Goal: Task Accomplishment & Management: Complete application form

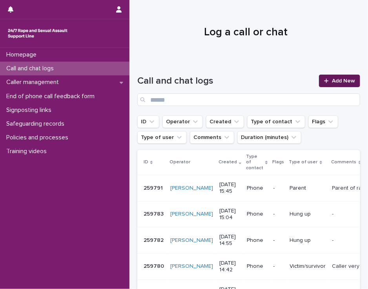
click at [324, 81] on icon at bounding box center [326, 80] width 5 height 5
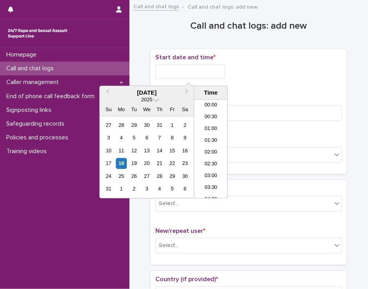
click at [165, 73] on input "text" at bounding box center [190, 71] width 70 height 15
click at [201, 146] on li "12:00" at bounding box center [210, 149] width 33 height 12
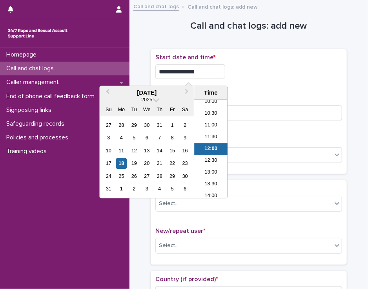
click at [201, 69] on input "**********" at bounding box center [190, 71] width 70 height 15
type input "**********"
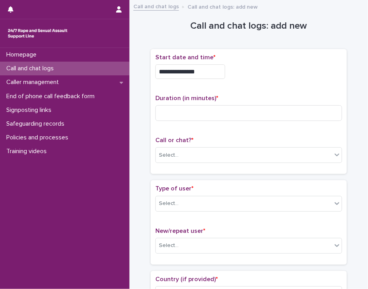
click at [242, 80] on div "**********" at bounding box center [248, 69] width 187 height 31
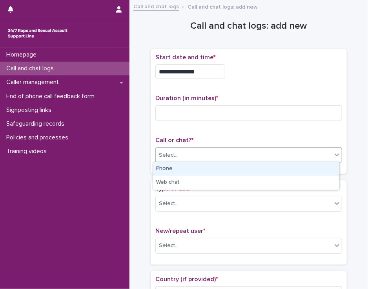
click at [179, 154] on div "Select..." at bounding box center [244, 155] width 176 height 13
click at [179, 166] on div "Phone" at bounding box center [246, 169] width 186 height 14
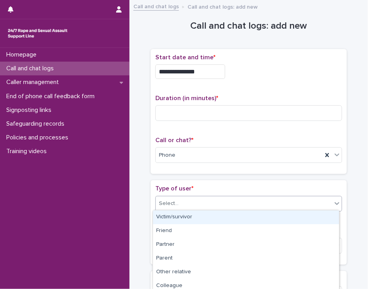
click at [175, 204] on div "Select..." at bounding box center [244, 203] width 176 height 13
click at [176, 217] on div "Victim/survivor" at bounding box center [246, 217] width 186 height 14
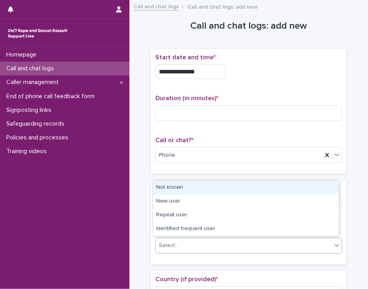
click at [173, 243] on div "Select..." at bounding box center [169, 245] width 20 height 8
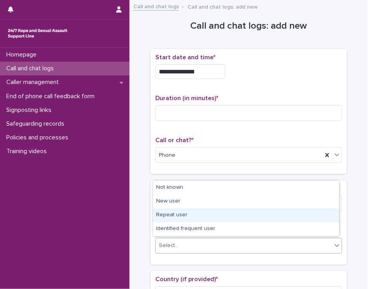
click at [178, 216] on div "Repeat user" at bounding box center [246, 215] width 186 height 14
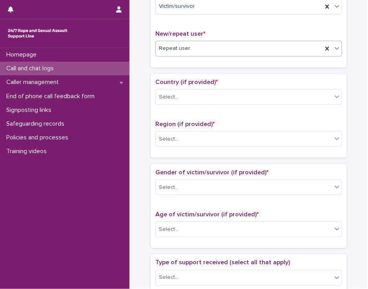
scroll to position [199, 0]
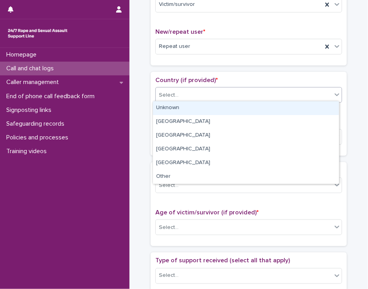
click at [333, 91] on icon at bounding box center [337, 95] width 8 height 8
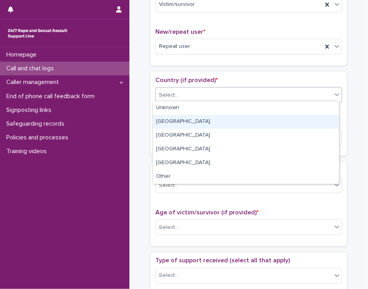
click at [321, 119] on div "[GEOGRAPHIC_DATA]" at bounding box center [246, 122] width 186 height 14
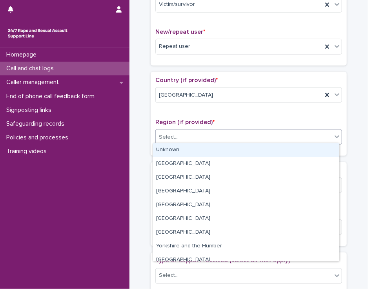
click at [315, 132] on div "Select..." at bounding box center [244, 137] width 176 height 13
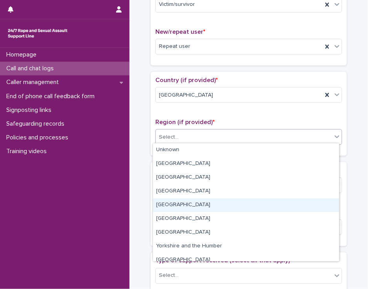
click at [303, 206] on div "[GEOGRAPHIC_DATA]" at bounding box center [246, 205] width 186 height 14
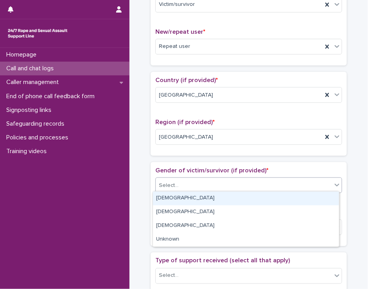
click at [299, 184] on div "Select..." at bounding box center [244, 185] width 176 height 13
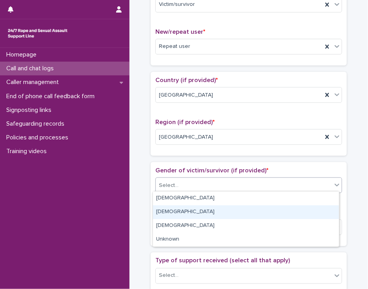
click at [289, 209] on div "[DEMOGRAPHIC_DATA]" at bounding box center [246, 212] width 186 height 14
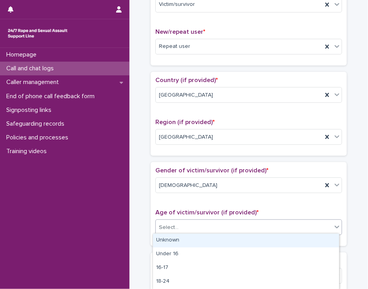
click at [284, 223] on div "Select..." at bounding box center [244, 227] width 176 height 13
click at [281, 240] on div "Unknown" at bounding box center [246, 241] width 186 height 14
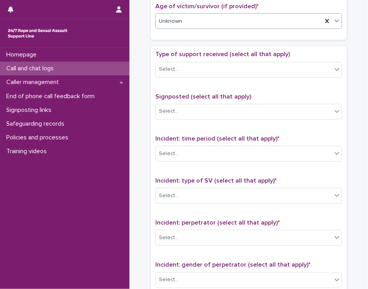
scroll to position [418, 0]
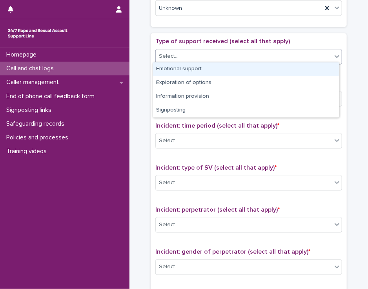
click at [334, 56] on icon at bounding box center [337, 57] width 8 height 8
click at [325, 68] on div "Emotional support" at bounding box center [246, 69] width 186 height 14
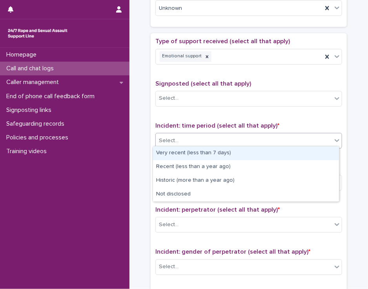
click at [307, 138] on div "Select..." at bounding box center [244, 141] width 176 height 13
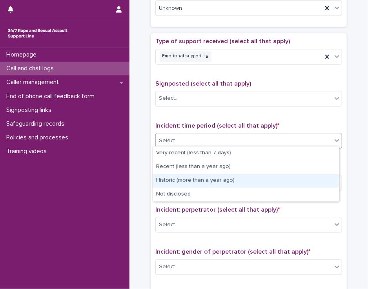
click at [296, 182] on div "Historic (more than a year ago)" at bounding box center [246, 181] width 186 height 14
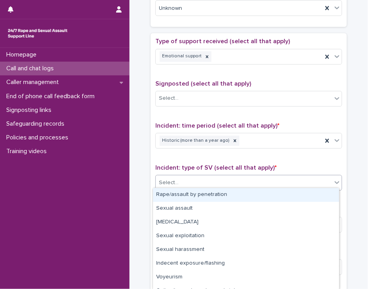
click at [296, 182] on div "Select..." at bounding box center [244, 183] width 176 height 13
click at [292, 195] on div "Rape/assault by penetration" at bounding box center [246, 195] width 186 height 14
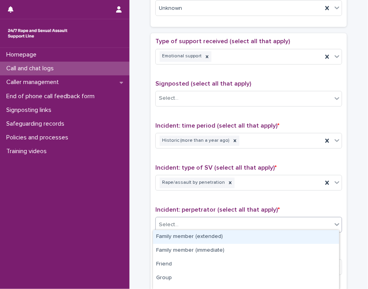
click at [286, 223] on div "Select..." at bounding box center [244, 225] width 176 height 13
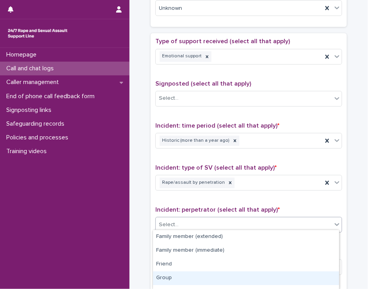
click at [275, 277] on div "Group" at bounding box center [246, 278] width 186 height 14
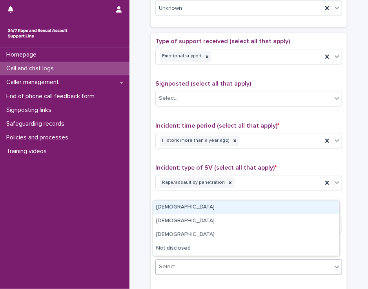
click at [275, 267] on div "Select..." at bounding box center [244, 267] width 176 height 13
click at [276, 206] on div "[DEMOGRAPHIC_DATA]" at bounding box center [246, 208] width 186 height 14
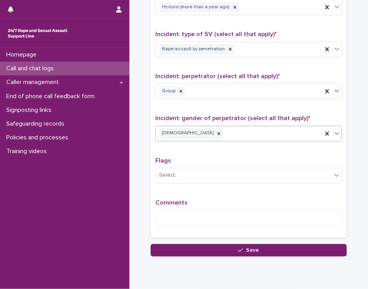
scroll to position [575, 0]
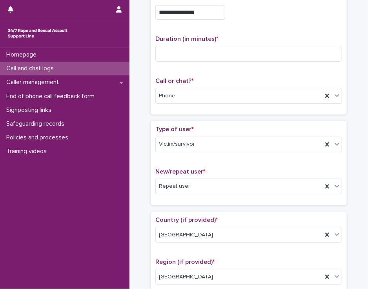
scroll to position [57, 0]
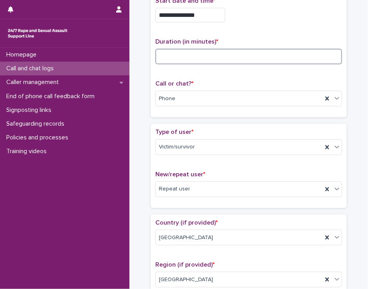
click at [176, 54] on input at bounding box center [248, 57] width 187 height 16
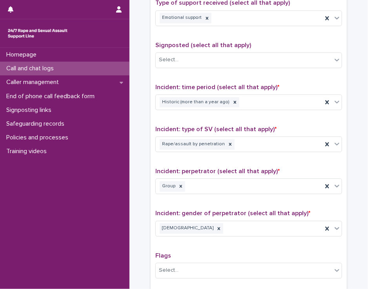
scroll to position [577, 0]
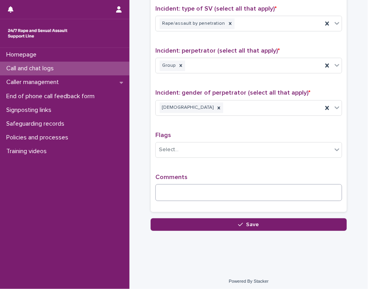
type input "**"
click at [180, 186] on textarea at bounding box center [248, 192] width 187 height 17
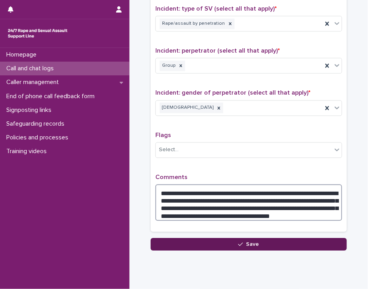
type textarea "**********"
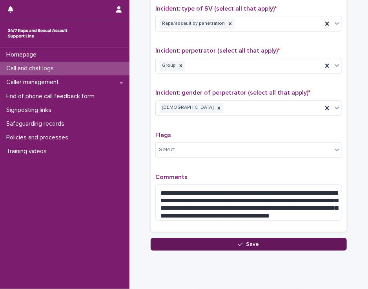
click at [173, 238] on button "Save" at bounding box center [249, 244] width 196 height 13
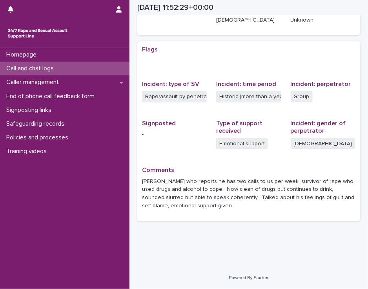
scroll to position [137, 0]
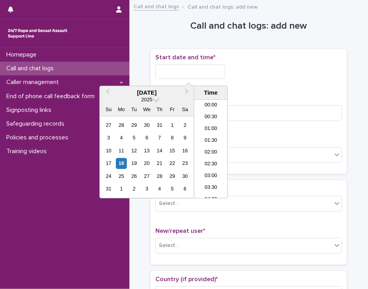
click at [214, 70] on input "text" at bounding box center [190, 71] width 70 height 15
click at [212, 151] on li "13:30" at bounding box center [210, 149] width 33 height 12
type input "**********"
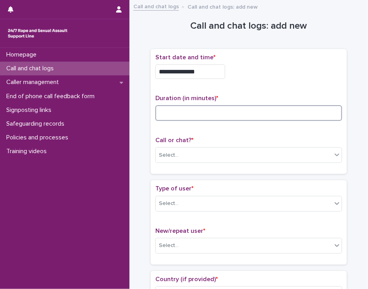
click at [177, 113] on input at bounding box center [248, 113] width 187 height 16
type input "*"
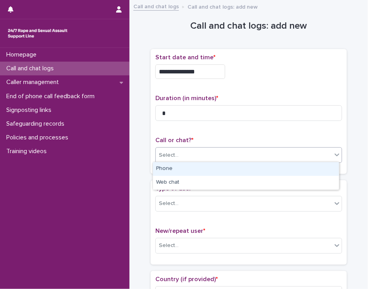
click at [170, 151] on div "Select..." at bounding box center [169, 155] width 20 height 8
click at [170, 171] on div "Phone" at bounding box center [246, 169] width 186 height 14
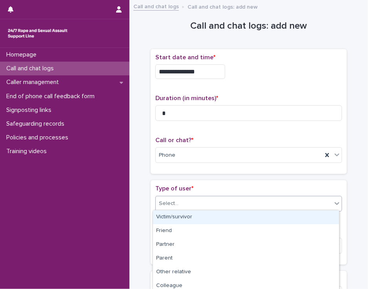
click at [168, 203] on div "Select..." at bounding box center [169, 203] width 20 height 8
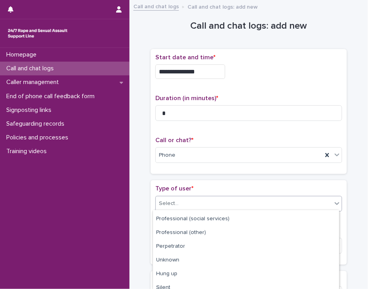
scroll to position [127, 0]
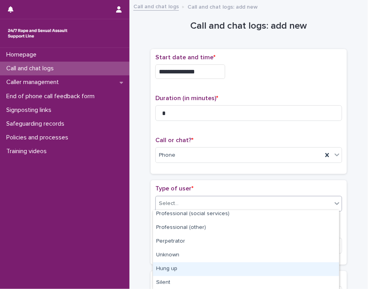
click at [326, 268] on div "Hung up" at bounding box center [246, 269] width 186 height 14
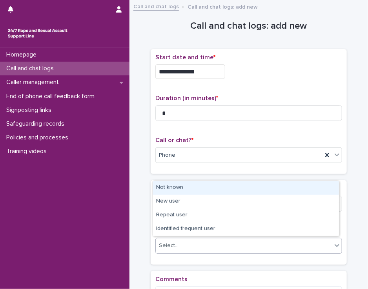
click at [333, 247] on icon at bounding box center [337, 245] width 8 height 8
click at [321, 189] on div "Not known" at bounding box center [246, 188] width 186 height 14
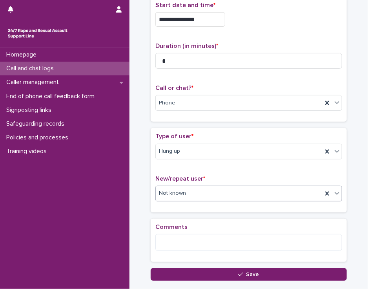
scroll to position [91, 0]
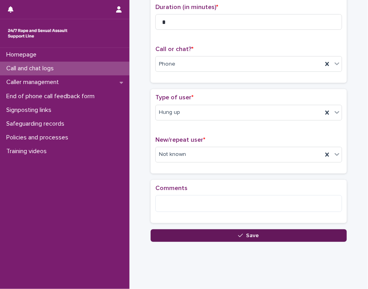
click at [267, 230] on button "Save" at bounding box center [249, 235] width 196 height 13
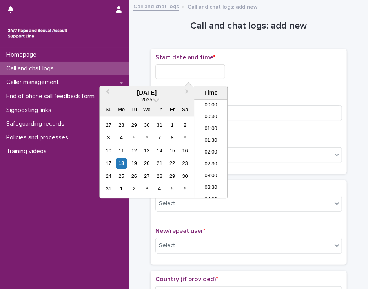
scroll to position [275, 0]
click at [164, 70] on input "text" at bounding box center [190, 71] width 70 height 15
click at [207, 146] on li "13:30" at bounding box center [210, 149] width 33 height 12
click at [201, 73] on input "**********" at bounding box center [190, 71] width 70 height 15
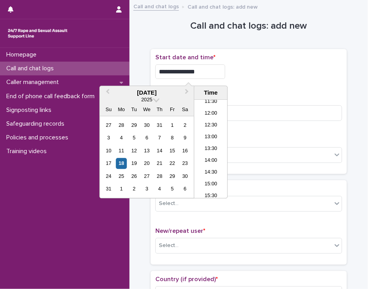
type input "**********"
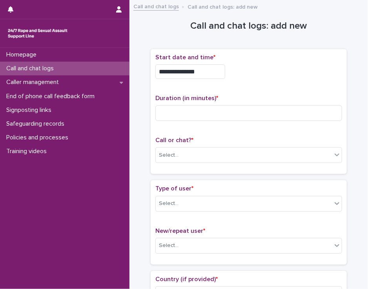
click at [232, 74] on div "**********" at bounding box center [248, 71] width 187 height 15
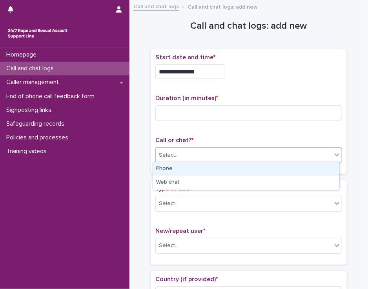
click at [166, 153] on div "Select..." at bounding box center [169, 155] width 20 height 8
click at [166, 166] on div "Phone" at bounding box center [246, 169] width 186 height 14
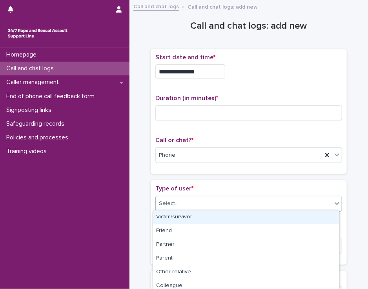
click at [163, 202] on div "Select..." at bounding box center [169, 203] width 20 height 8
click at [165, 214] on div "Victim/survivor" at bounding box center [246, 217] width 186 height 14
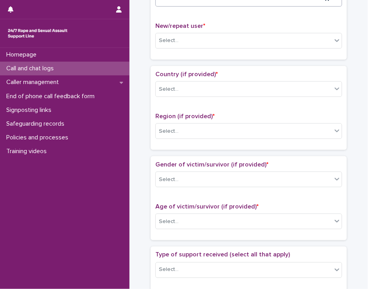
scroll to position [204, 0]
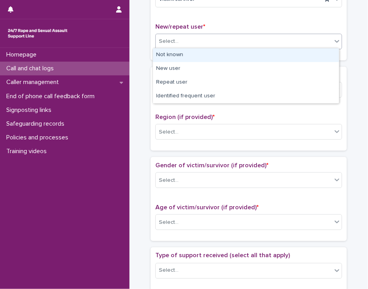
click at [334, 42] on icon at bounding box center [337, 41] width 8 height 8
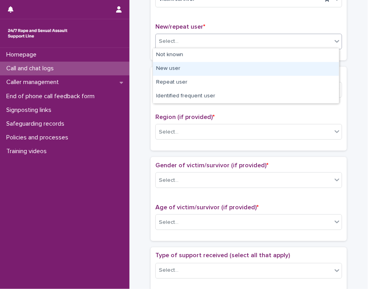
click at [316, 68] on div "New user" at bounding box center [246, 69] width 186 height 14
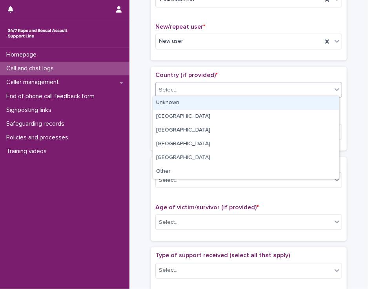
click at [296, 89] on div "Select..." at bounding box center [244, 90] width 176 height 13
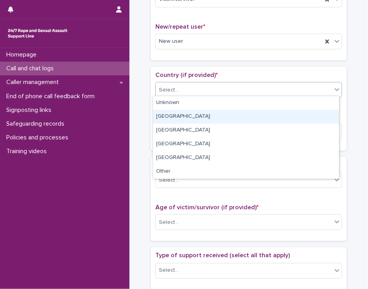
click at [279, 116] on div "[GEOGRAPHIC_DATA]" at bounding box center [246, 117] width 186 height 14
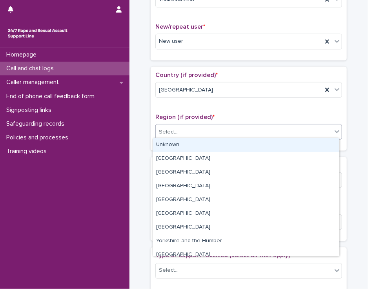
click at [270, 130] on div "Select..." at bounding box center [244, 132] width 176 height 13
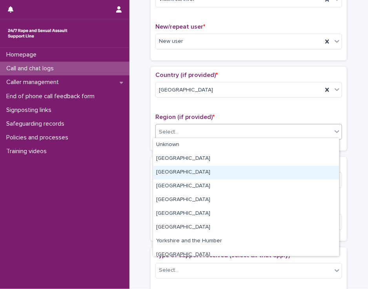
click at [253, 174] on div "[GEOGRAPHIC_DATA]" at bounding box center [246, 173] width 186 height 14
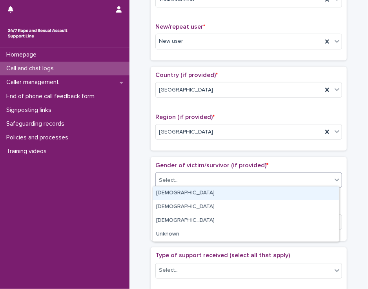
click at [253, 174] on div "Select..." at bounding box center [244, 180] width 176 height 13
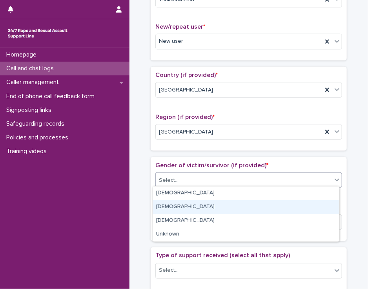
click at [243, 208] on div "[DEMOGRAPHIC_DATA]" at bounding box center [246, 207] width 186 height 14
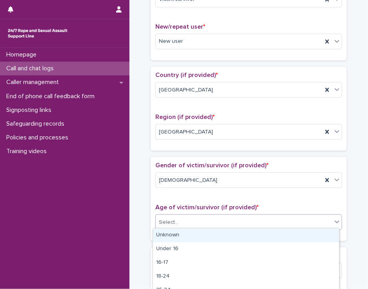
click at [242, 216] on div "Select..." at bounding box center [244, 222] width 176 height 13
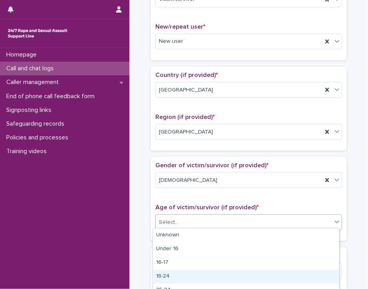
click at [222, 275] on div "18-24" at bounding box center [246, 277] width 186 height 14
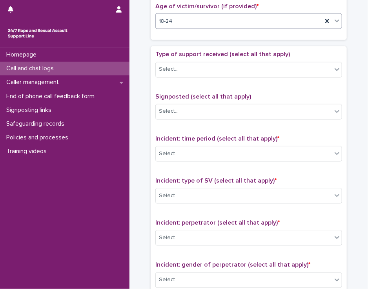
scroll to position [414, 0]
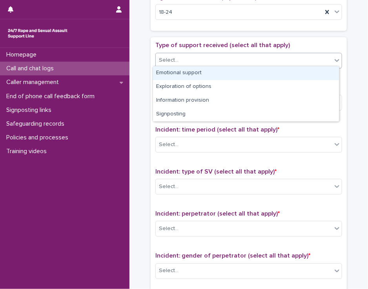
click at [335, 57] on icon at bounding box center [337, 61] width 8 height 8
click at [316, 75] on div "Emotional support" at bounding box center [246, 73] width 186 height 14
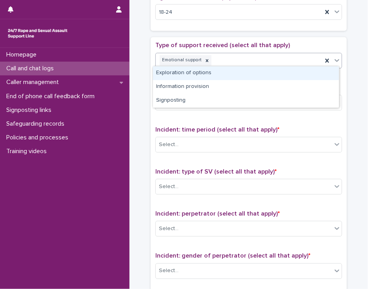
click at [334, 61] on icon at bounding box center [337, 61] width 8 height 8
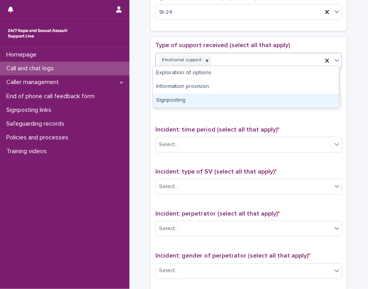
click at [317, 96] on div "Signposting" at bounding box center [246, 101] width 186 height 14
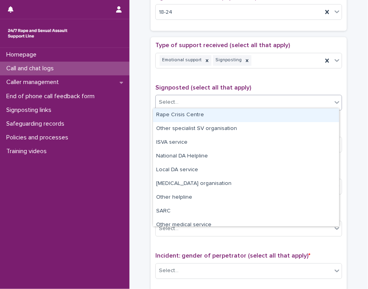
click at [317, 96] on div "Select..." at bounding box center [244, 102] width 176 height 13
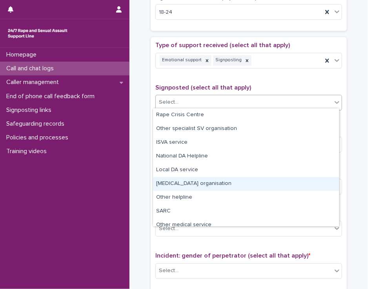
click at [284, 183] on div "[MEDICAL_DATA] organisation" at bounding box center [246, 184] width 186 height 14
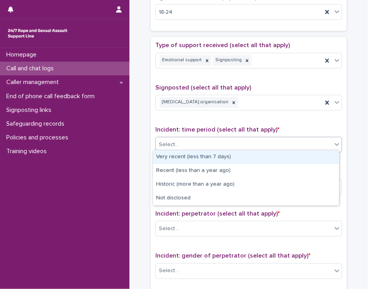
click at [282, 142] on div "Select..." at bounding box center [244, 145] width 176 height 13
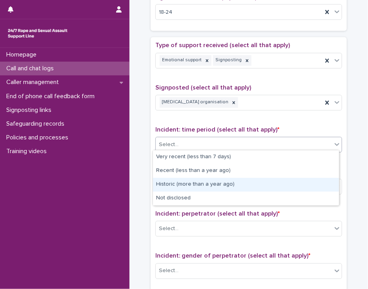
click at [273, 184] on div "Historic (more than a year ago)" at bounding box center [246, 185] width 186 height 14
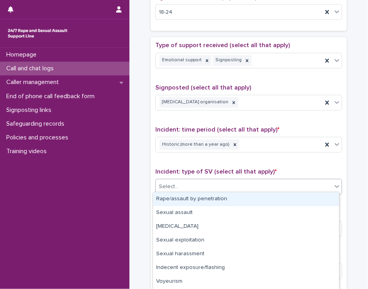
click at [273, 184] on div "Select..." at bounding box center [244, 187] width 176 height 13
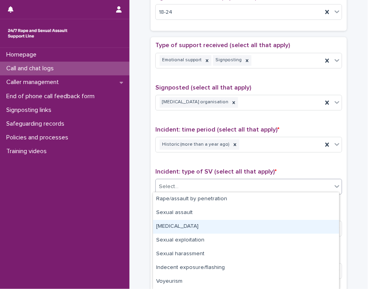
click at [258, 225] on div "[MEDICAL_DATA]" at bounding box center [246, 227] width 186 height 14
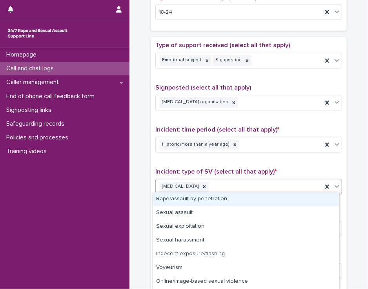
click at [334, 183] on icon at bounding box center [337, 187] width 8 height 8
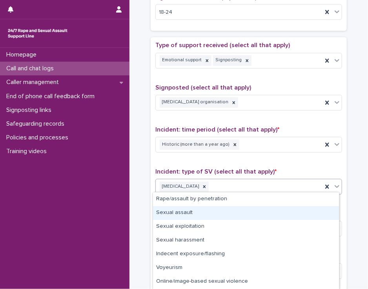
click at [306, 215] on div "Sexual assault" at bounding box center [246, 213] width 186 height 14
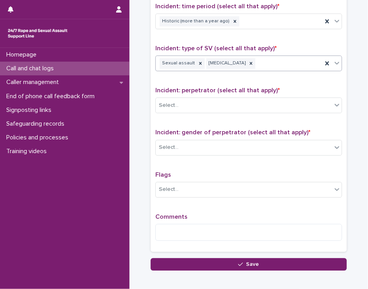
scroll to position [547, 0]
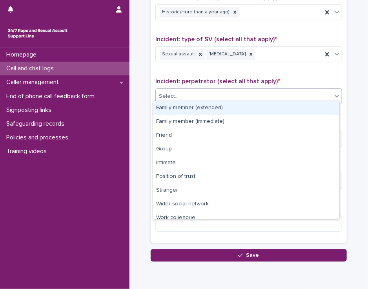
click at [279, 90] on div "Select..." at bounding box center [244, 96] width 176 height 13
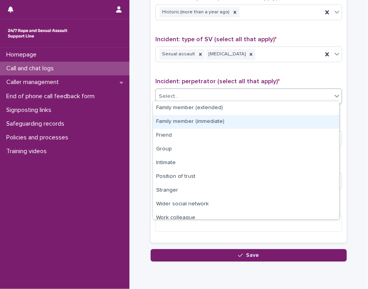
click at [271, 122] on div "Family member (immediate)" at bounding box center [246, 122] width 186 height 14
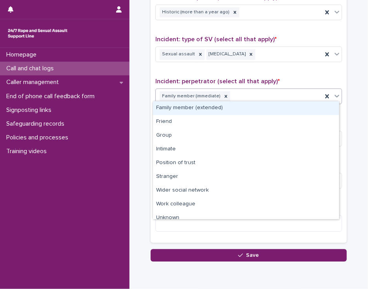
click at [335, 95] on icon at bounding box center [337, 96] width 8 height 8
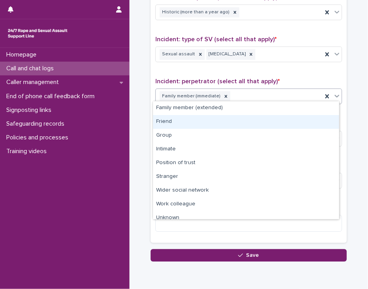
click at [325, 121] on div "Friend" at bounding box center [246, 122] width 186 height 14
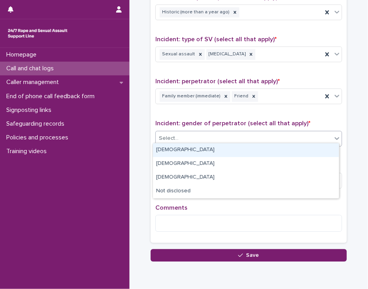
click at [317, 135] on div "Select..." at bounding box center [244, 138] width 176 height 13
click at [310, 149] on div "[DEMOGRAPHIC_DATA]" at bounding box center [246, 150] width 186 height 14
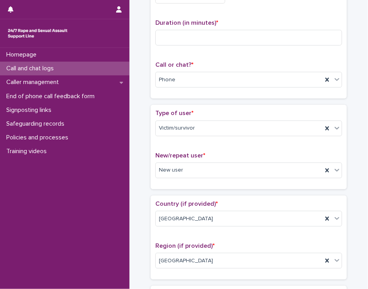
scroll to position [69, 0]
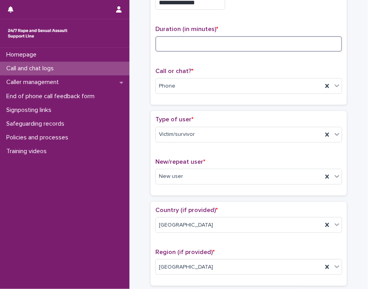
click at [215, 44] on input at bounding box center [248, 44] width 187 height 16
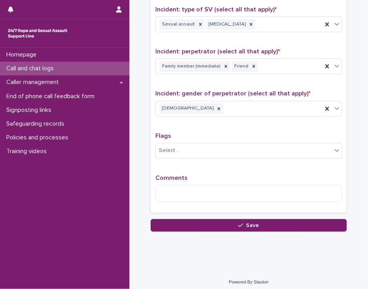
scroll to position [577, 0]
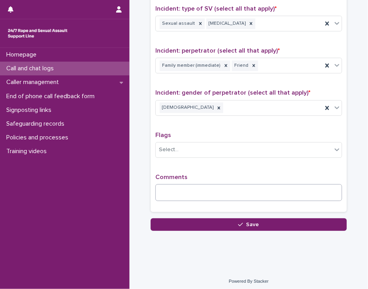
type input "**"
click at [173, 185] on textarea at bounding box center [248, 192] width 187 height 17
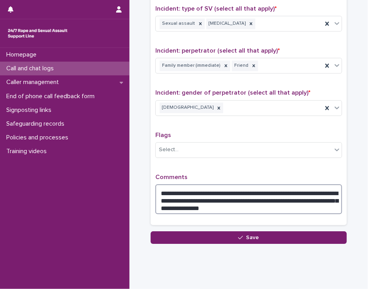
click at [172, 201] on textarea "**********" at bounding box center [248, 199] width 187 height 30
click at [219, 201] on textarea "**********" at bounding box center [248, 199] width 187 height 30
type textarea "**********"
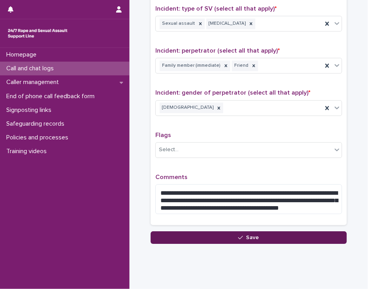
click at [199, 233] on button "Save" at bounding box center [249, 237] width 196 height 13
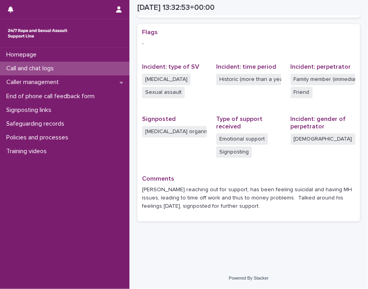
scroll to position [154, 0]
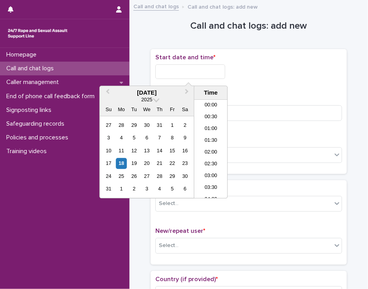
click at [201, 69] on input "text" at bounding box center [190, 71] width 70 height 15
click at [209, 147] on li "14:30" at bounding box center [210, 149] width 33 height 12
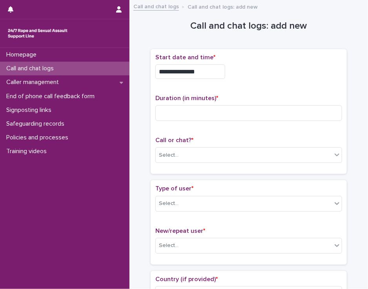
click at [199, 70] on input "**********" at bounding box center [190, 71] width 70 height 15
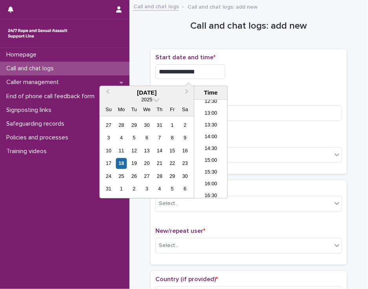
type input "**********"
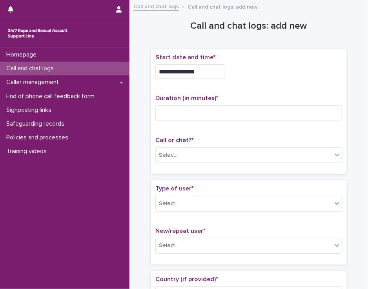
click at [240, 81] on div "**********" at bounding box center [248, 69] width 187 height 31
click at [184, 155] on div "Select..." at bounding box center [244, 155] width 176 height 13
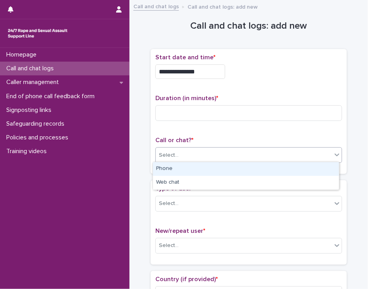
click at [184, 169] on div "Phone" at bounding box center [246, 169] width 186 height 14
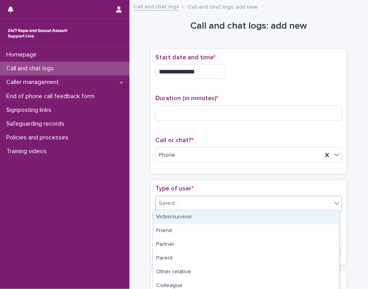
click at [182, 204] on div "Select..." at bounding box center [244, 203] width 176 height 13
click at [181, 217] on div "Victim/survivor" at bounding box center [246, 217] width 186 height 14
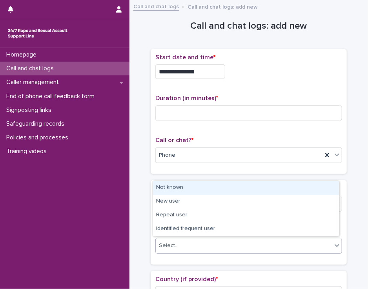
click at [181, 246] on div "Select..." at bounding box center [244, 245] width 176 height 13
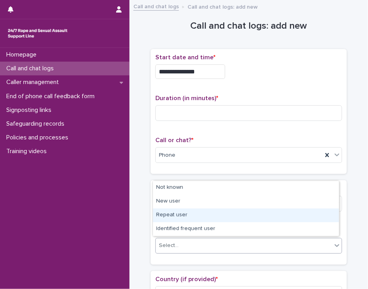
click at [188, 214] on div "Repeat user" at bounding box center [246, 215] width 186 height 14
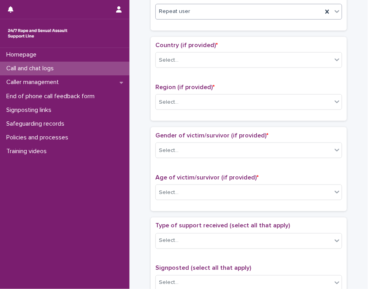
scroll to position [235, 0]
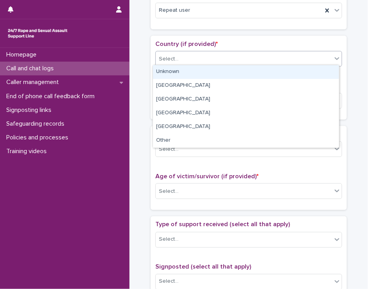
click at [334, 59] on icon at bounding box center [337, 59] width 8 height 8
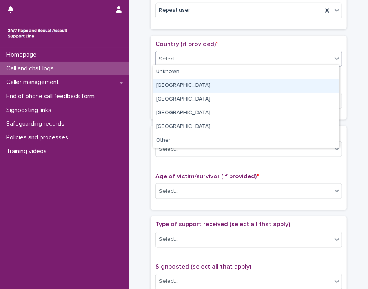
drag, startPoint x: 321, startPoint y: 78, endPoint x: 317, endPoint y: 83, distance: 7.0
click at [317, 83] on div "[GEOGRAPHIC_DATA]" at bounding box center [246, 86] width 186 height 14
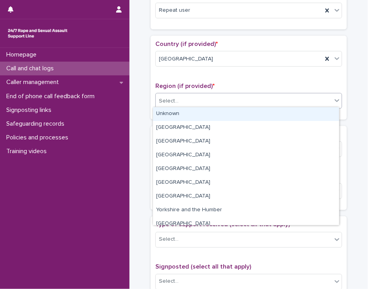
click at [306, 100] on div "Select..." at bounding box center [244, 101] width 176 height 13
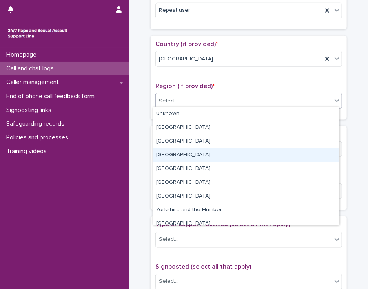
click at [290, 151] on div "[GEOGRAPHIC_DATA]" at bounding box center [246, 155] width 186 height 14
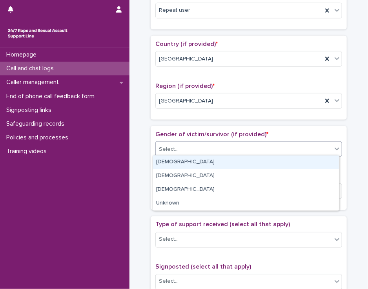
click at [290, 151] on div "Select..." at bounding box center [244, 149] width 176 height 13
click at [287, 164] on div "[DEMOGRAPHIC_DATA]" at bounding box center [246, 162] width 186 height 14
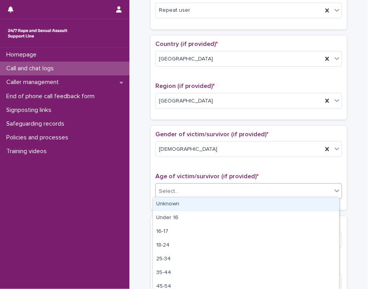
click at [287, 190] on div "Select..." at bounding box center [244, 191] width 176 height 13
click at [283, 202] on div "Unknown" at bounding box center [246, 204] width 186 height 14
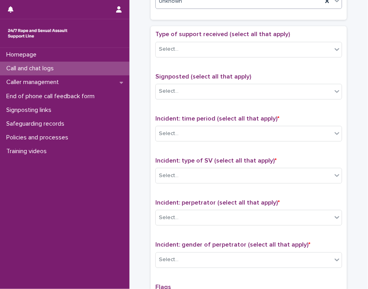
scroll to position [424, 0]
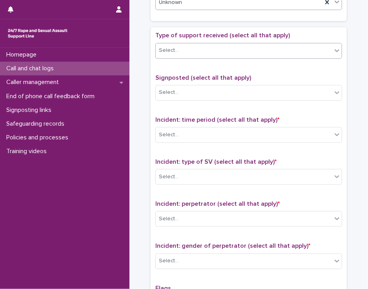
click at [333, 49] on icon at bounding box center [337, 51] width 8 height 8
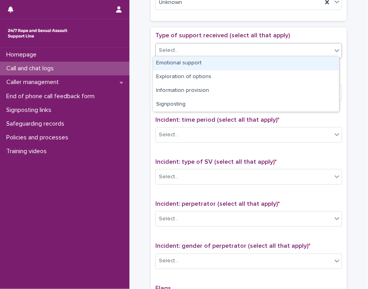
click at [320, 64] on div "Emotional support" at bounding box center [246, 64] width 186 height 14
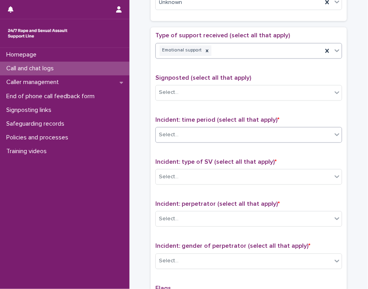
click at [299, 131] on div "Select..." at bounding box center [244, 135] width 176 height 13
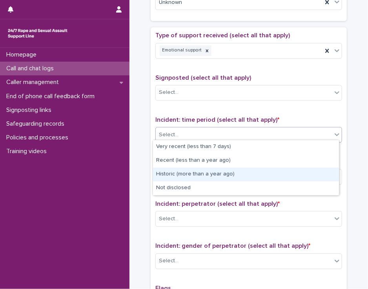
click at [292, 174] on div "Historic (more than a year ago)" at bounding box center [246, 175] width 186 height 14
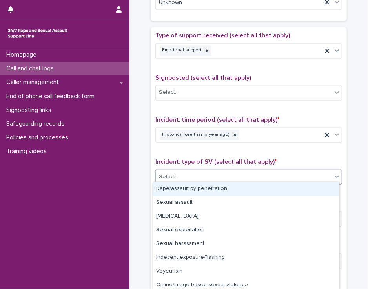
click at [292, 174] on div "Select..." at bounding box center [244, 177] width 176 height 13
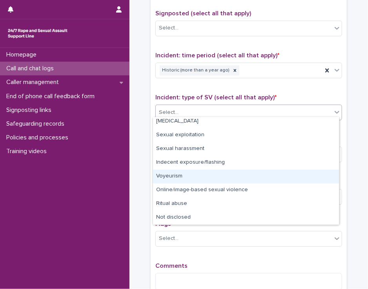
scroll to position [0, 0]
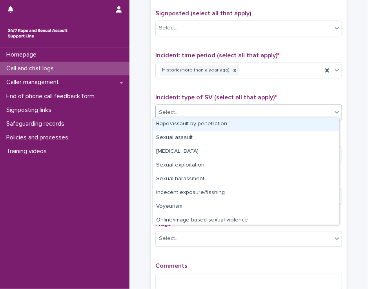
click at [300, 122] on div "Rape/assault by penetration" at bounding box center [246, 124] width 186 height 14
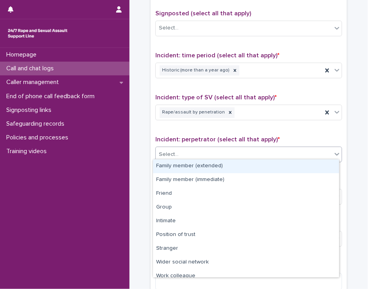
click at [333, 152] on icon at bounding box center [337, 154] width 8 height 8
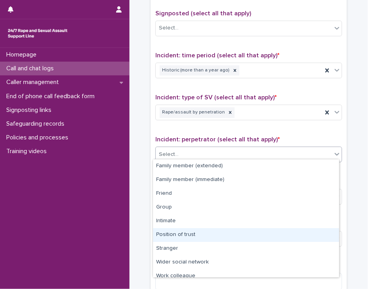
click at [310, 239] on div "Position of trust" at bounding box center [246, 235] width 186 height 14
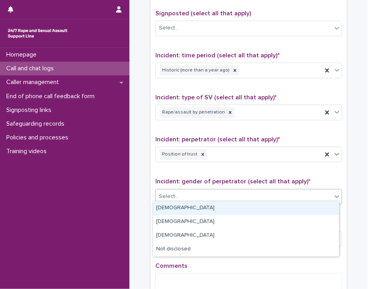
click at [307, 194] on div "Select..." at bounding box center [244, 196] width 176 height 13
click at [302, 206] on div "[DEMOGRAPHIC_DATA]" at bounding box center [246, 208] width 186 height 14
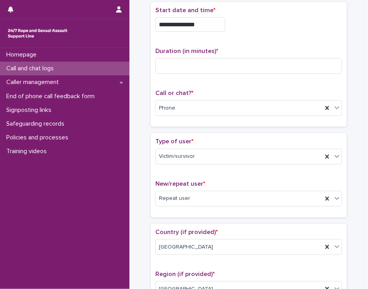
scroll to position [46, 0]
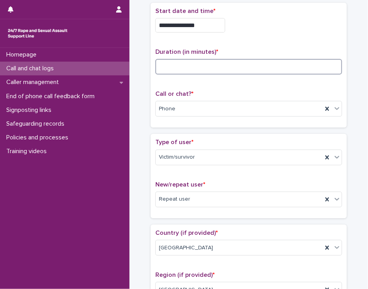
click at [174, 67] on input at bounding box center [248, 67] width 187 height 16
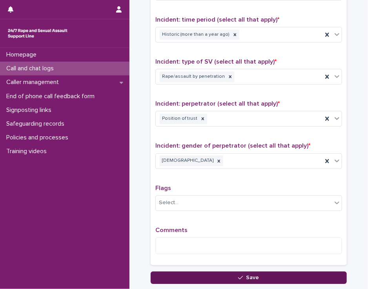
scroll to position [537, 0]
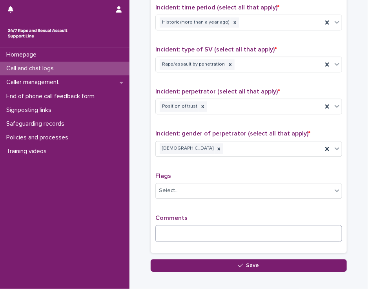
type input "**"
click at [159, 226] on textarea at bounding box center [248, 233] width 187 height 17
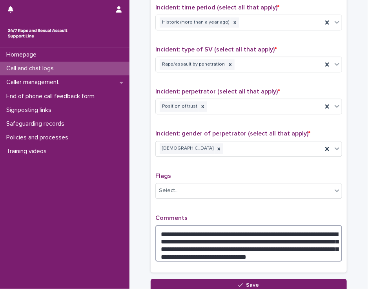
click at [267, 247] on textarea "**********" at bounding box center [248, 243] width 187 height 37
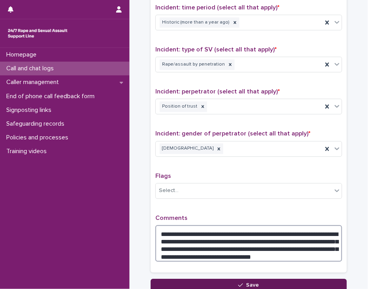
type textarea "**********"
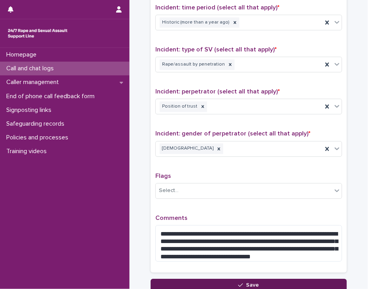
click at [274, 279] on button "Save" at bounding box center [249, 285] width 196 height 13
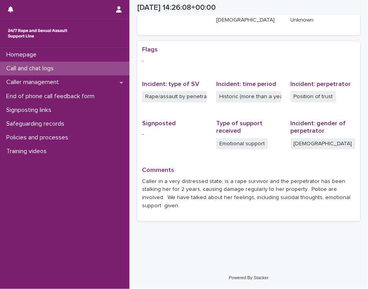
scroll to position [137, 0]
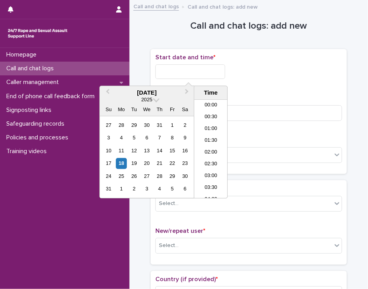
click at [177, 72] on input "text" at bounding box center [190, 71] width 70 height 15
click at [203, 147] on li "15:00" at bounding box center [210, 149] width 33 height 12
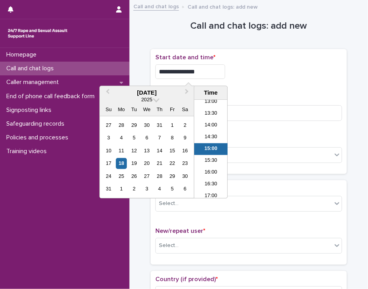
click at [198, 70] on input "**********" at bounding box center [190, 71] width 70 height 15
type input "**********"
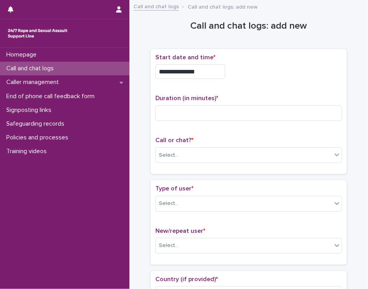
click at [234, 78] on div "**********" at bounding box center [248, 69] width 187 height 31
click at [159, 108] on input at bounding box center [248, 113] width 187 height 16
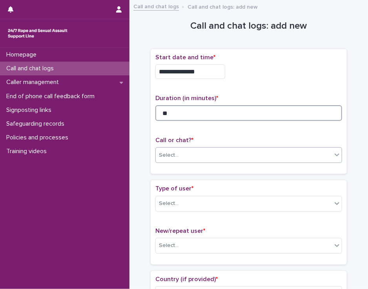
type input "**"
click at [176, 153] on div "Select..." at bounding box center [244, 155] width 176 height 13
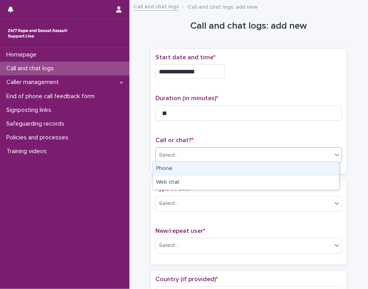
click at [177, 168] on div "Phone" at bounding box center [246, 169] width 186 height 14
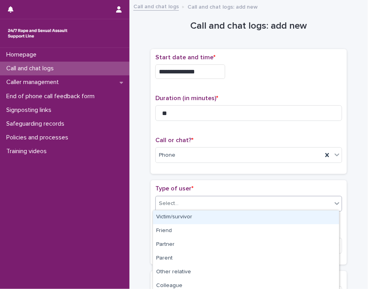
click at [180, 198] on div "Select..." at bounding box center [244, 203] width 176 height 13
click at [182, 217] on div "Victim/survivor" at bounding box center [246, 217] width 186 height 14
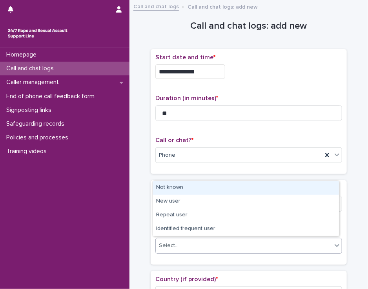
click at [184, 242] on div "Select..." at bounding box center [244, 245] width 176 height 13
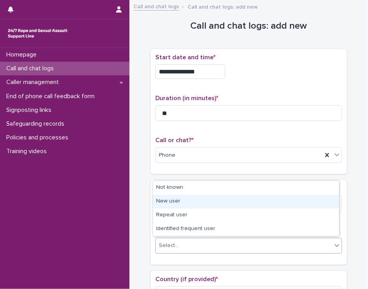
click at [191, 200] on div "New user" at bounding box center [246, 202] width 186 height 14
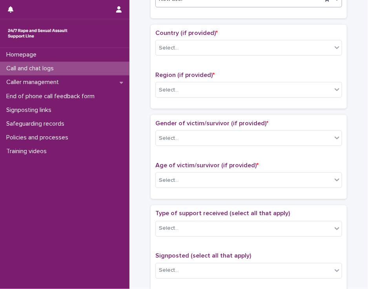
scroll to position [260, 0]
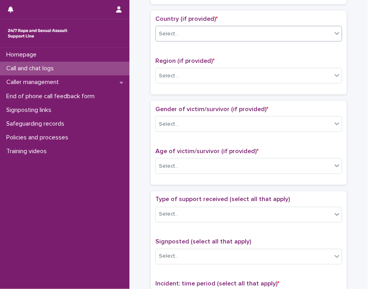
click at [333, 32] on icon at bounding box center [337, 33] width 8 height 8
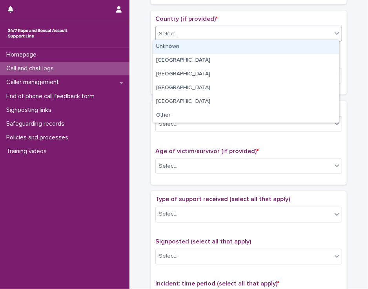
click at [321, 48] on div "Unknown" at bounding box center [246, 47] width 186 height 14
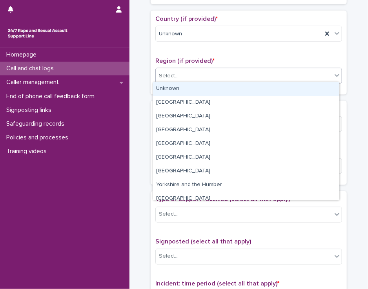
click at [311, 80] on div "Select..." at bounding box center [244, 75] width 176 height 13
click at [308, 91] on div "Unknown" at bounding box center [246, 89] width 186 height 14
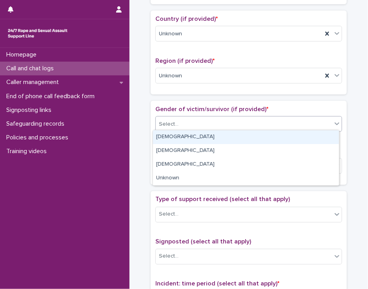
drag, startPoint x: 297, startPoint y: 121, endPoint x: 294, endPoint y: 135, distance: 14.5
click at [294, 135] on body "**********" at bounding box center [184, 144] width 368 height 289
click at [294, 135] on div "[DEMOGRAPHIC_DATA]" at bounding box center [246, 137] width 186 height 14
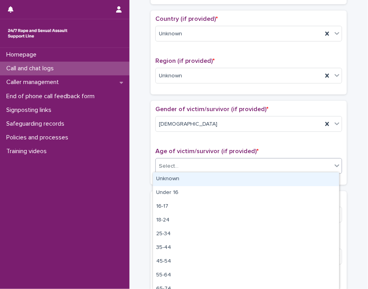
drag, startPoint x: 294, startPoint y: 161, endPoint x: 292, endPoint y: 176, distance: 15.8
click at [292, 176] on body "**********" at bounding box center [184, 144] width 368 height 289
click at [292, 176] on div "Unknown" at bounding box center [246, 179] width 186 height 14
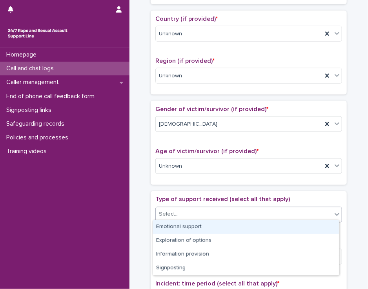
click at [287, 209] on div "Select..." at bounding box center [244, 214] width 176 height 13
click at [283, 230] on div "Emotional support" at bounding box center [246, 227] width 186 height 14
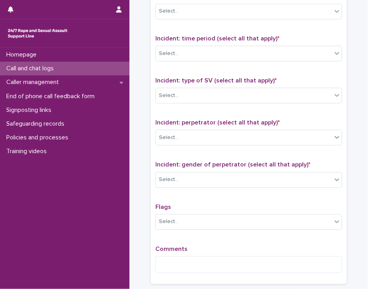
scroll to position [510, 0]
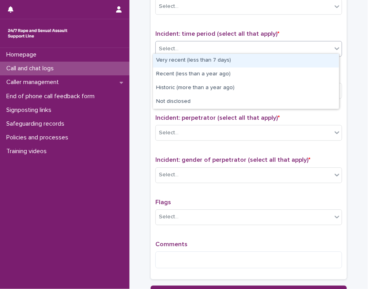
click at [333, 45] on icon at bounding box center [337, 48] width 8 height 8
click at [323, 62] on div "Very recent (less than 7 days)" at bounding box center [246, 61] width 186 height 14
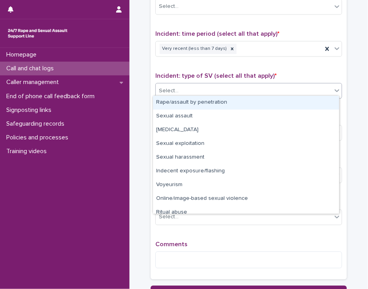
click at [301, 91] on div "Select..." at bounding box center [244, 90] width 176 height 13
click at [285, 104] on div "Rape/assault by penetration" at bounding box center [246, 103] width 186 height 14
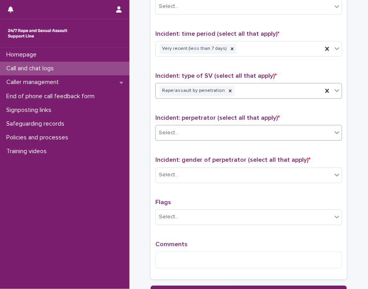
click at [270, 127] on div "Select..." at bounding box center [244, 132] width 176 height 13
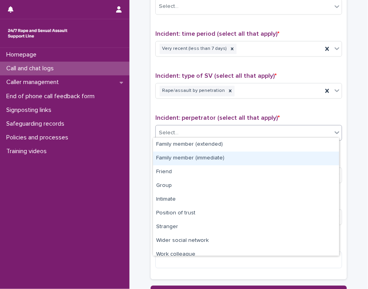
click at [261, 158] on div "Family member (immediate)" at bounding box center [246, 159] width 186 height 14
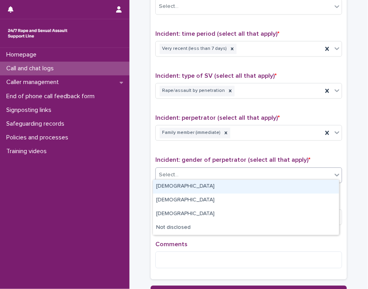
click at [256, 170] on div "Select..." at bounding box center [244, 174] width 176 height 13
click at [252, 184] on div "[DEMOGRAPHIC_DATA]" at bounding box center [246, 187] width 186 height 14
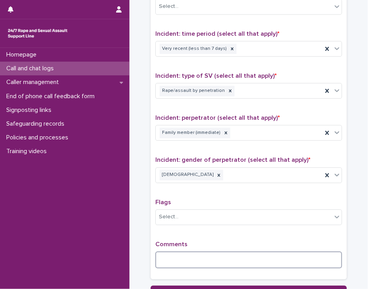
click at [232, 255] on textarea at bounding box center [248, 259] width 187 height 17
click at [201, 256] on textarea "**********" at bounding box center [248, 259] width 187 height 17
click at [243, 251] on textarea "**********" at bounding box center [248, 259] width 187 height 17
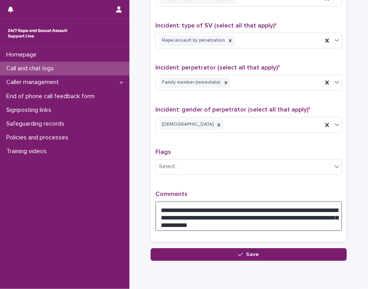
scroll to position [590, 0]
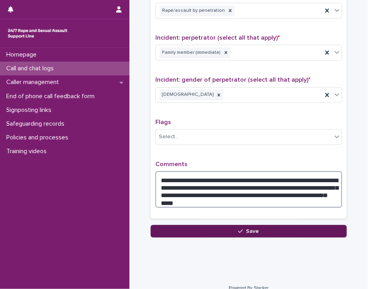
type textarea "**********"
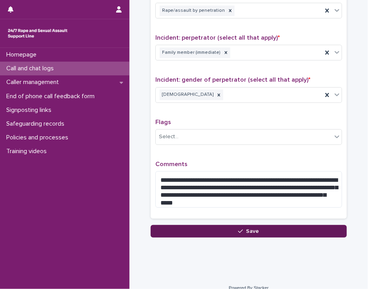
click at [283, 230] on button "Save" at bounding box center [249, 231] width 196 height 13
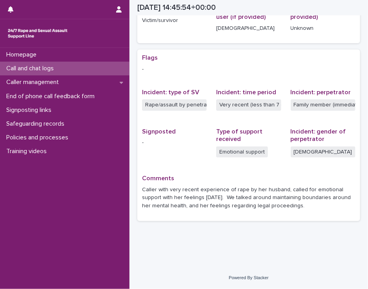
scroll to position [129, 0]
